Goal: Obtain resource: Obtain resource

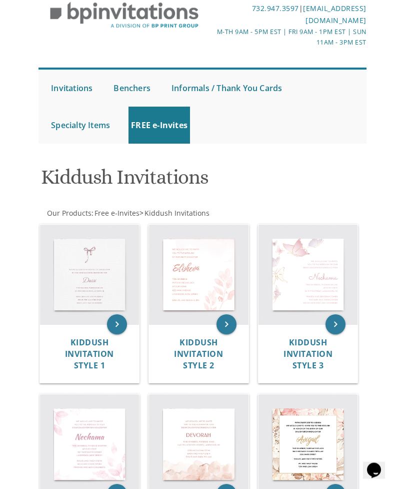
scroll to position [54, 0]
click at [100, 251] on img at bounding box center [90, 275] width 100 height 100
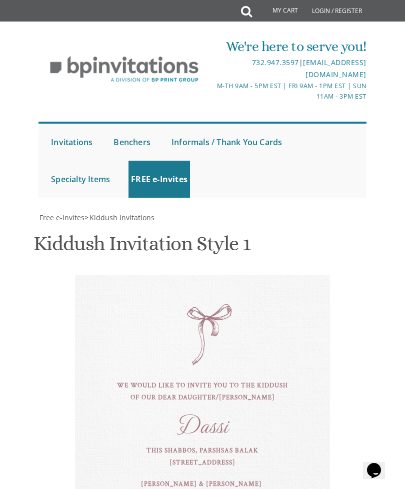
scroll to position [263, 0]
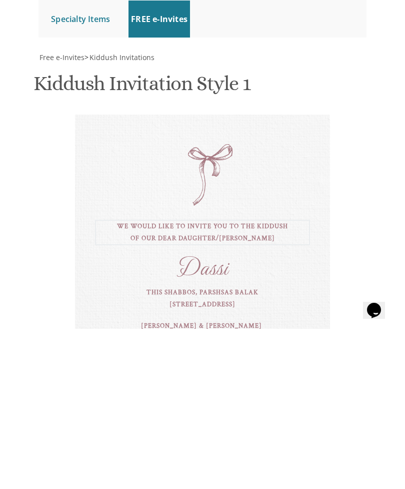
type textarea "we would like to invite you to the kiddush of our dear daughter and grandaughter"
type textarea "D"
type textarea "Esti"
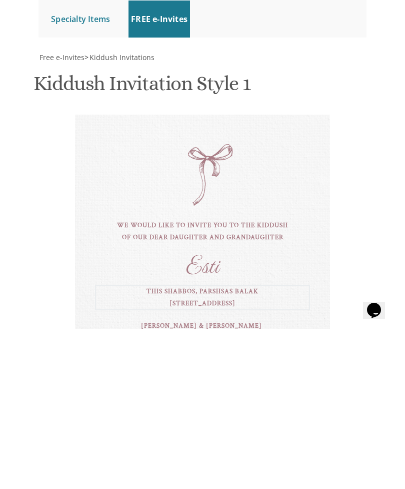
scroll to position [441, 0]
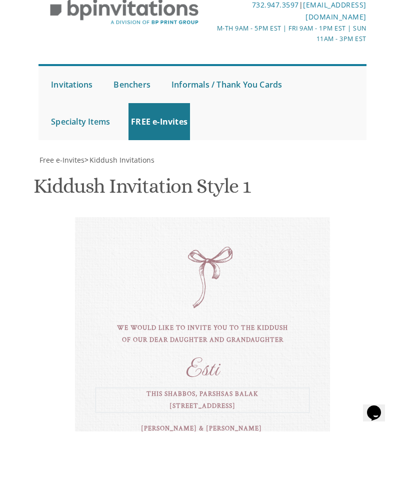
type textarea "this shabbos, Shabbos Chol Hamoad At our home 3730 Shannon Road"
type textarea "T"
type textarea "r"
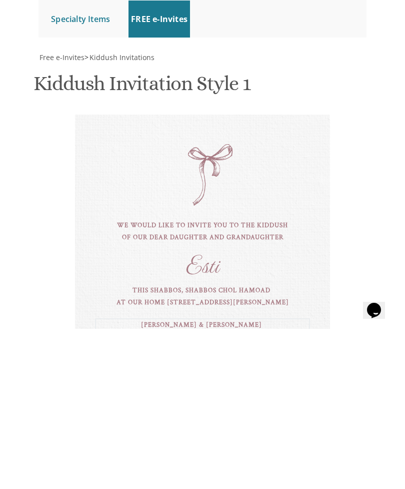
scroll to position [541, 0]
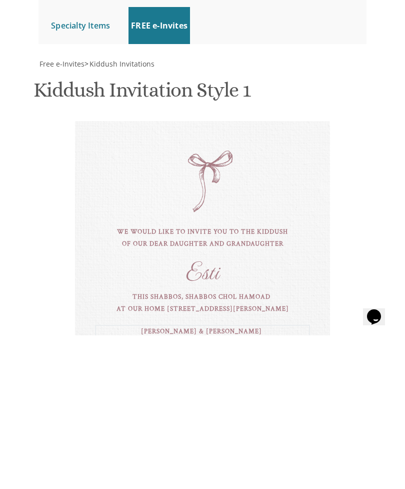
type textarea "Rabbi and Mrs. Yehuda Mandelbaum Rabbi and Mrs. Binyomin Lichtenstein"
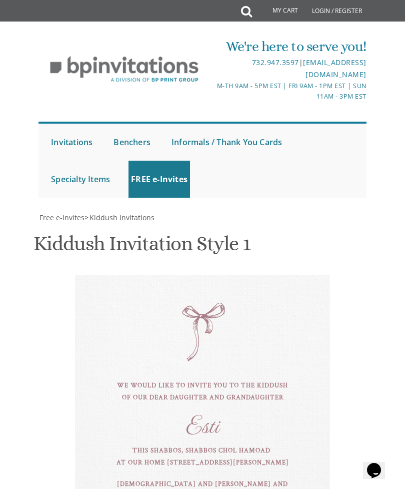
type input "T"
type input "tbl.cleve@gmail.com"
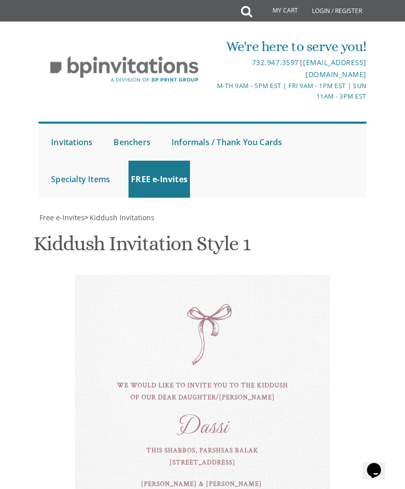
scroll to position [468, 0]
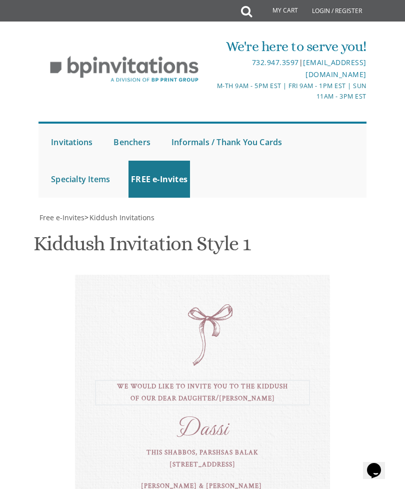
type textarea "we would like to invite you to the kiddush of our dear daughter and grandaughter"
type textarea "D"
type textarea "Esti"
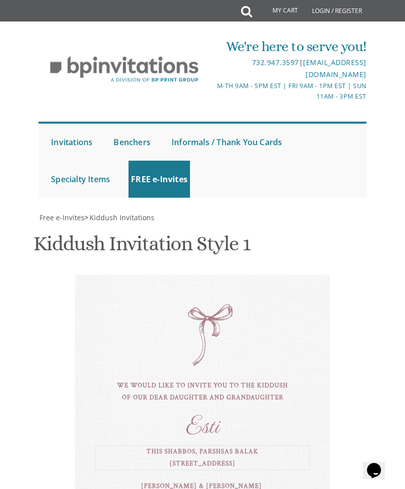
type textarea "this shabbos, Shabbos Chol Hamoed At our home [STREET_ADDRESS][PERSON_NAME]"
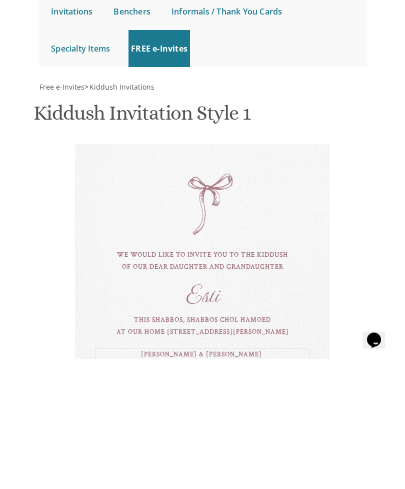
type textarea "[PERSON_NAME] & [PERSON_NAME]"
type textarea "[DEMOGRAPHIC_DATA] and [PERSON_NAME][DEMOGRAPHIC_DATA] and [PERSON_NAME]"
type input "T"
type input "[EMAIL_ADDRESS][PERSON_NAME][DOMAIN_NAME]"
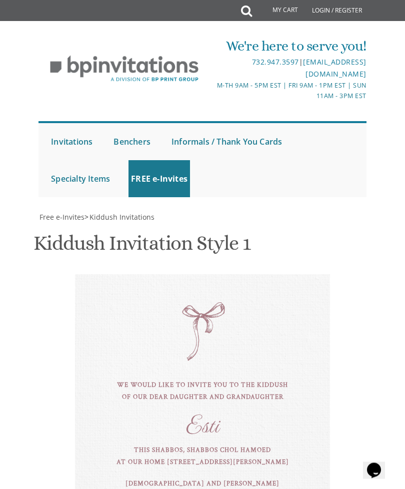
scroll to position [520, 0]
